Goal: Navigation & Orientation: Go to known website

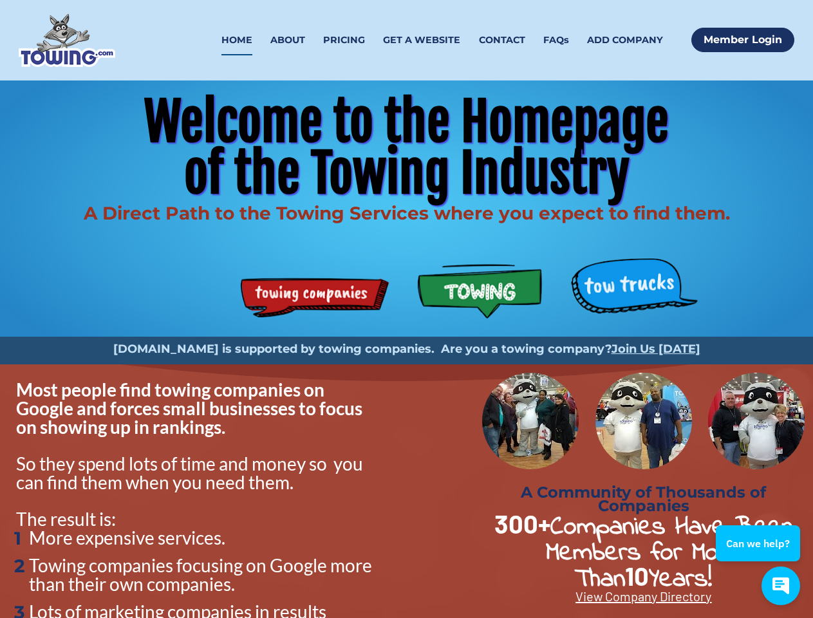
click at [790, 23] on icon at bounding box center [789, 20] width 15 height 15
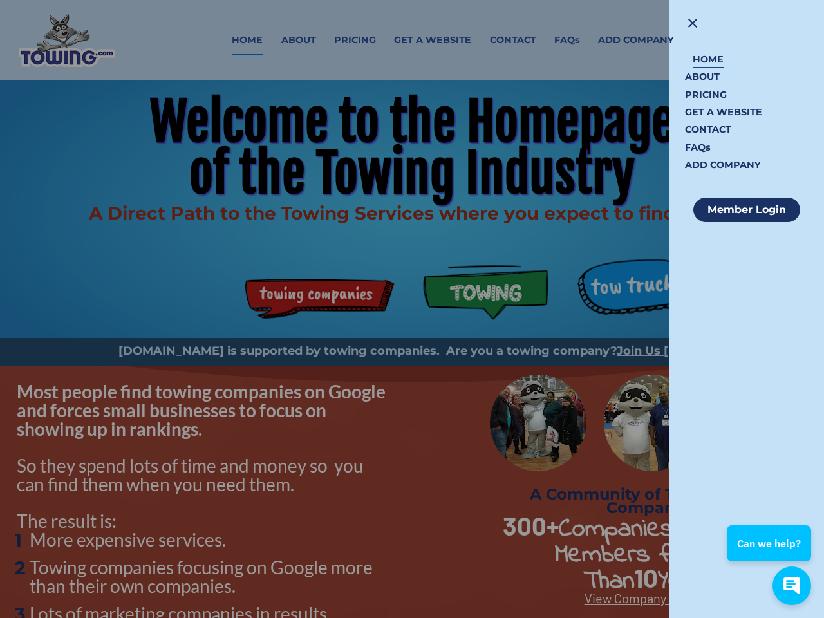
click at [789, 513] on div "Can we help?" at bounding box center [768, 531] width 84 height 59
click at [757, 543] on div "Can we help?" at bounding box center [769, 542] width 64 height 15
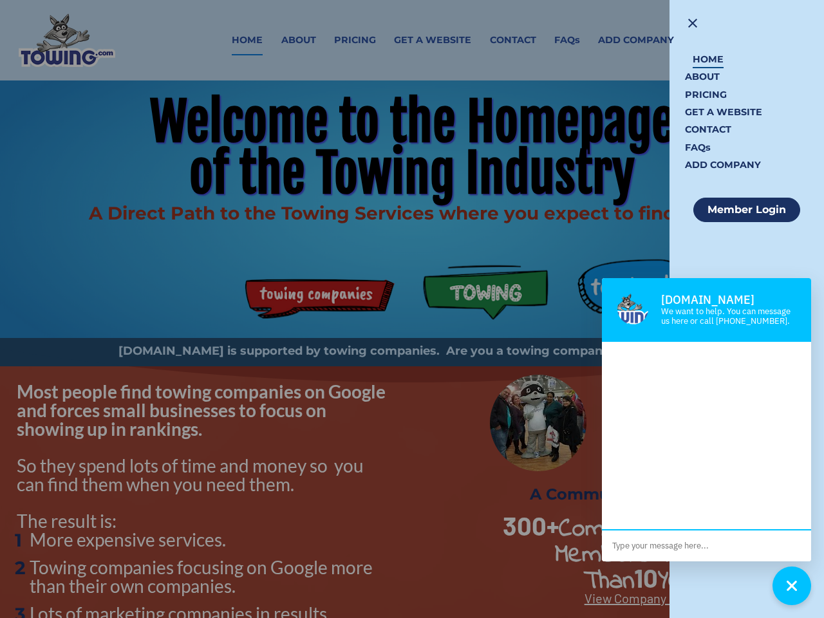
click at [780, 585] on div "button" at bounding box center [791, 585] width 31 height 37
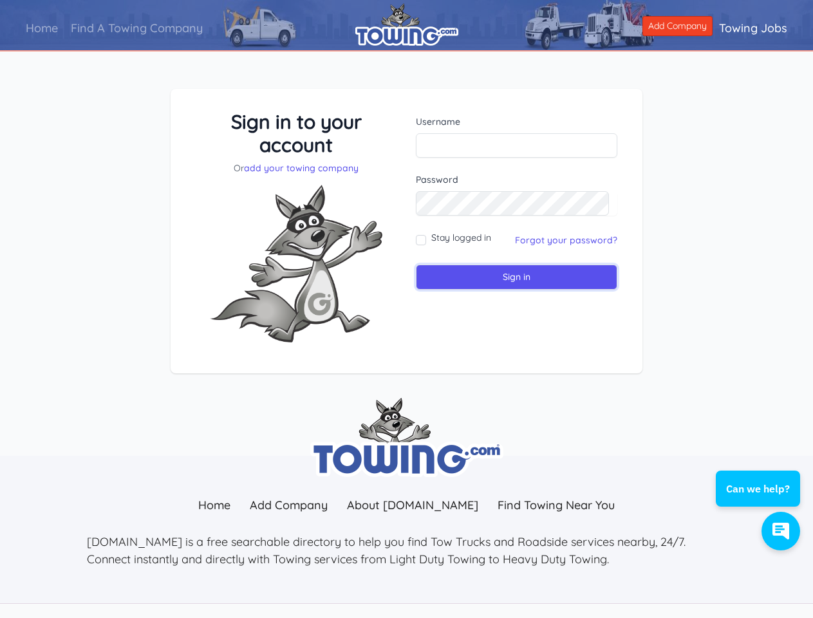
click at [512, 277] on input "Sign in" at bounding box center [516, 276] width 201 height 25
click at [789, 458] on div "Can we help?" at bounding box center [757, 477] width 84 height 59
click at [757, 488] on div "Can we help?" at bounding box center [758, 488] width 64 height 15
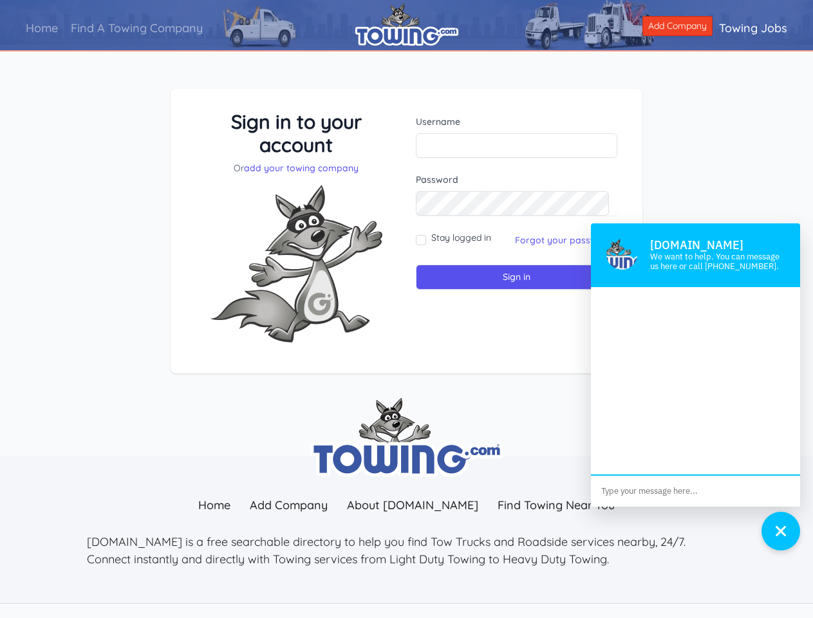
click at [780, 531] on icon "button" at bounding box center [781, 531] width 14 height 14
